Goal: Find specific page/section: Find specific page/section

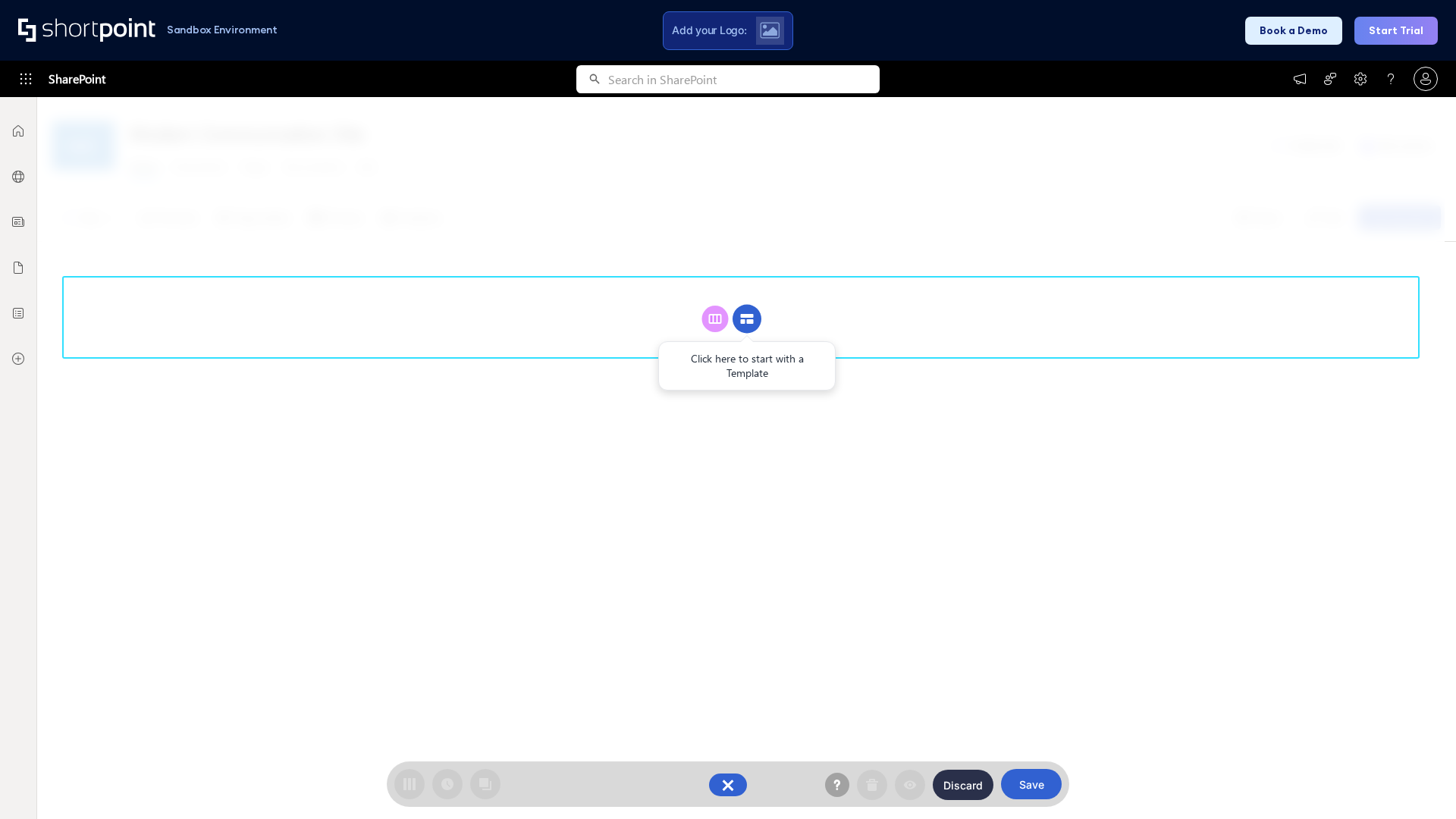
click at [747, 305] on circle at bounding box center [747, 319] width 29 height 29
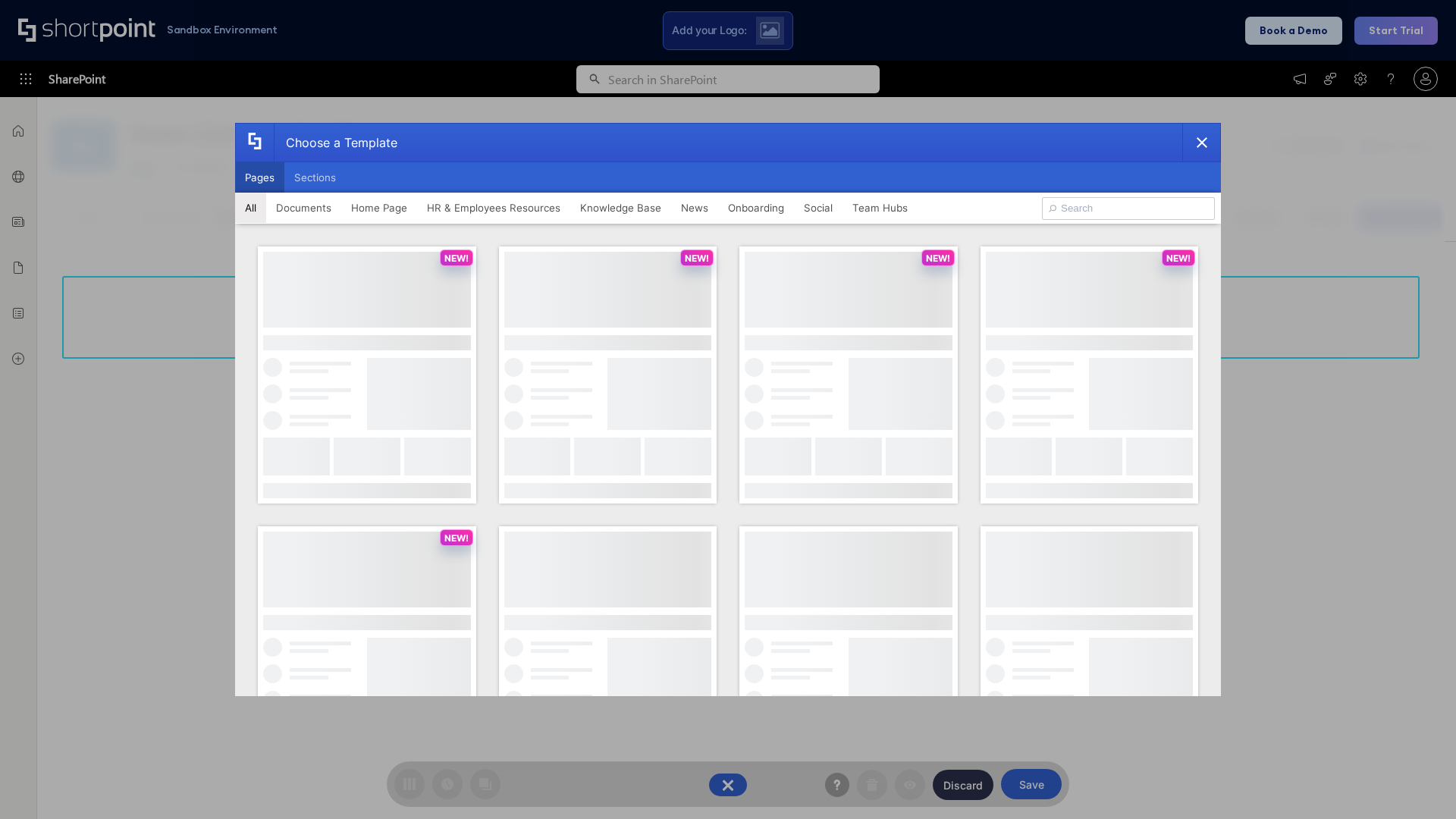
scroll to position [208, 0]
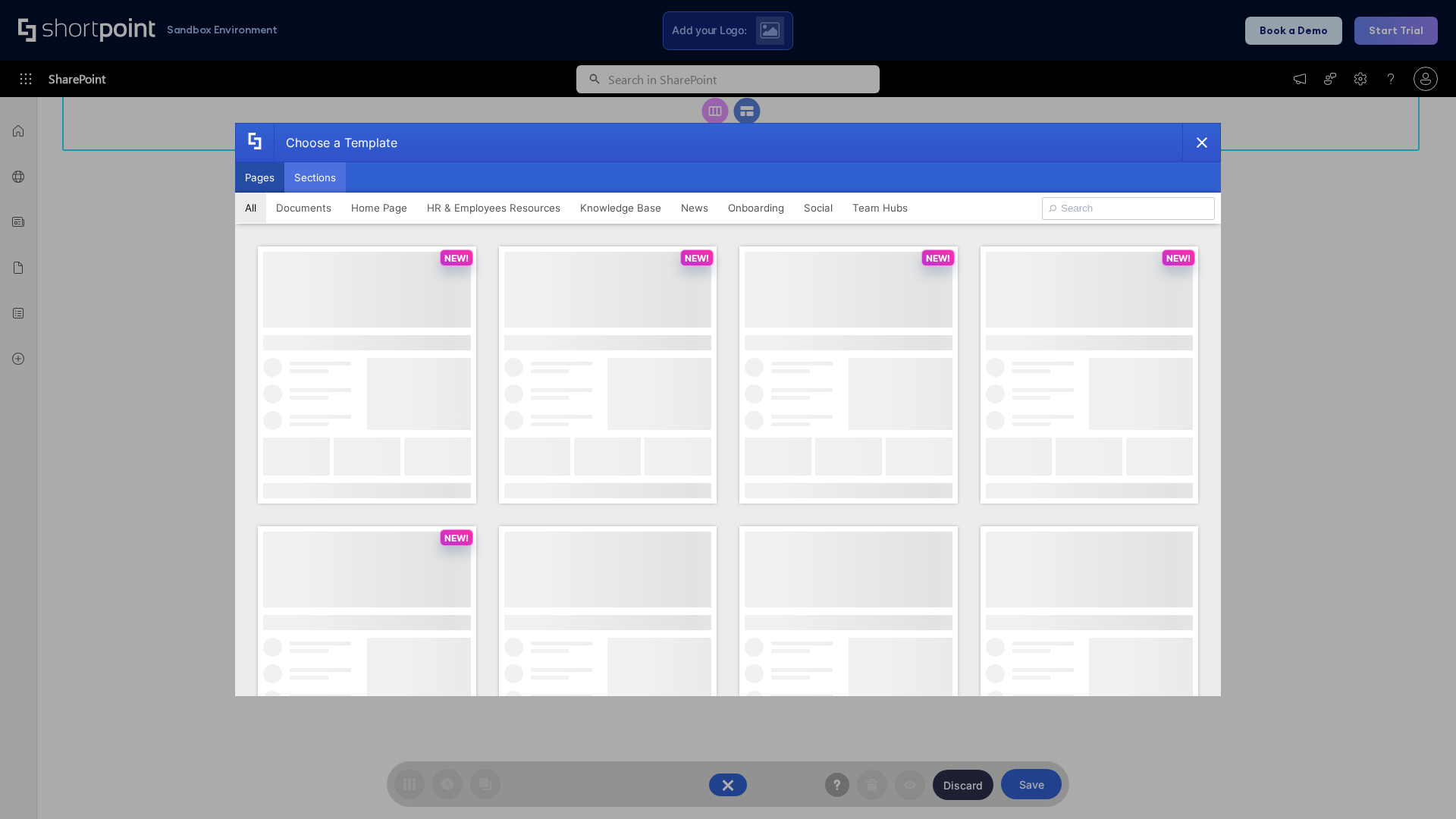
click at [315, 177] on button "Sections" at bounding box center [316, 177] width 62 height 30
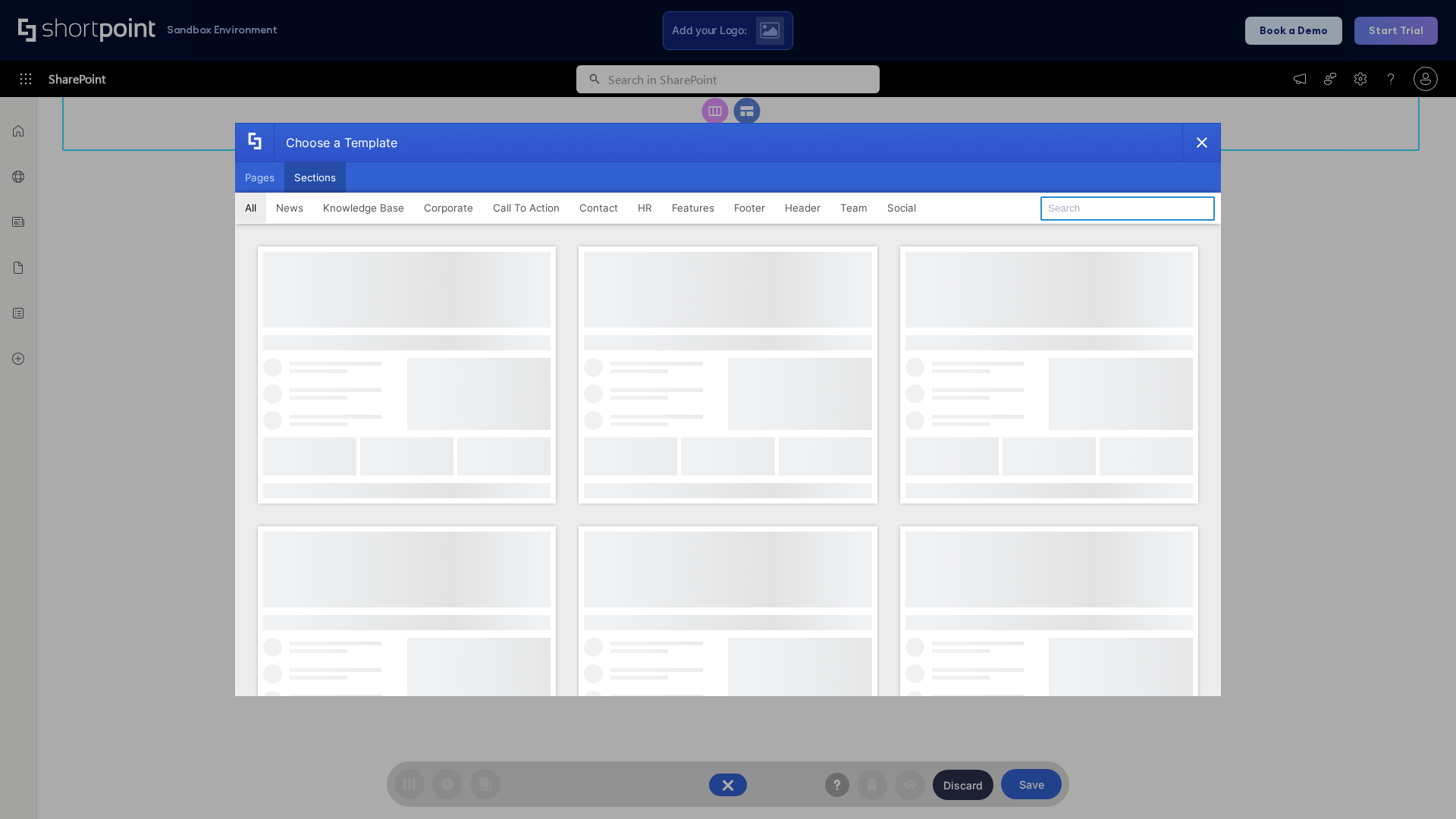
type input "Company Policy"
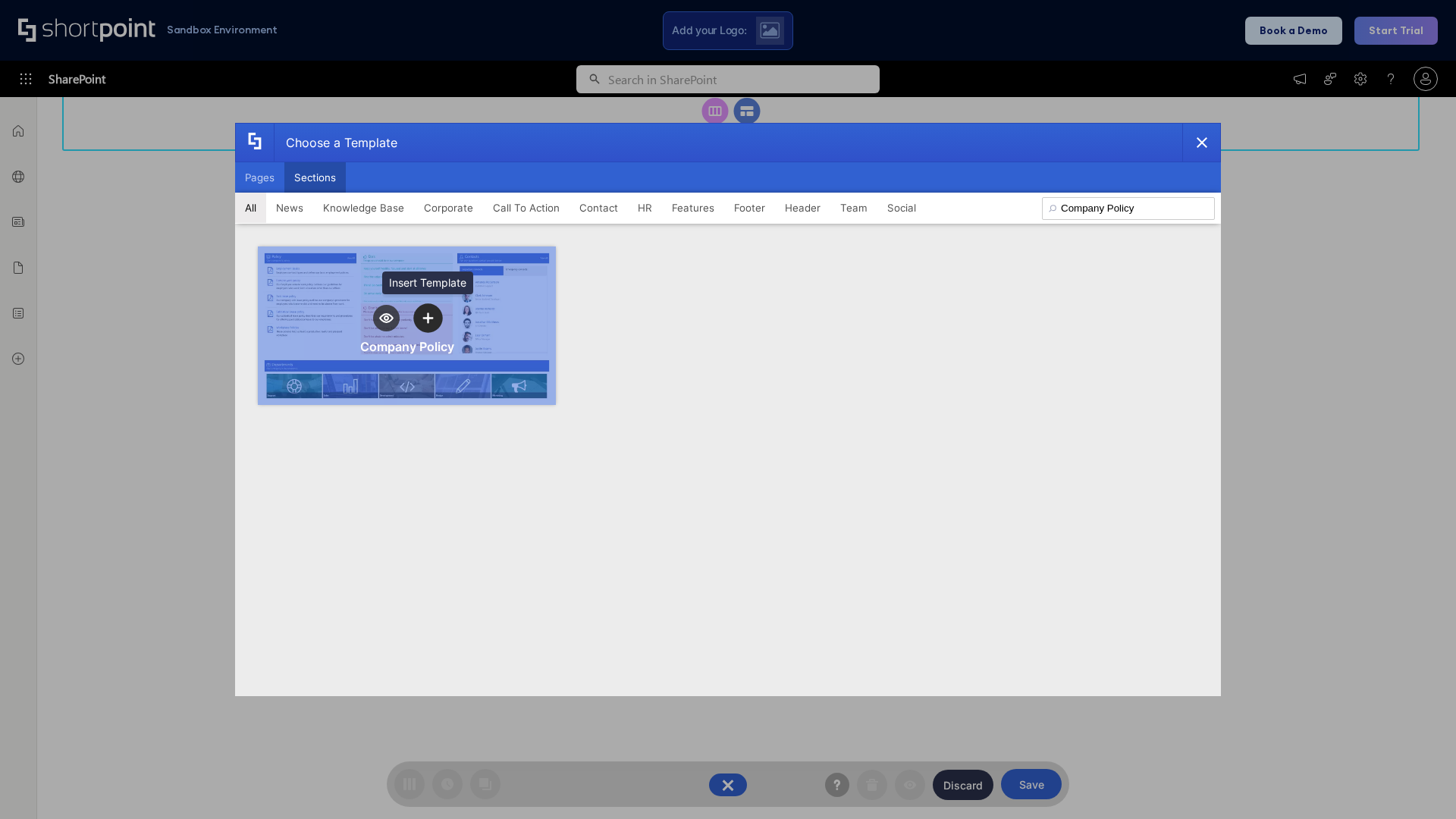
click at [427, 317] on icon "template selector" at bounding box center [427, 317] width 11 height 11
